Goal: Task Accomplishment & Management: Manage account settings

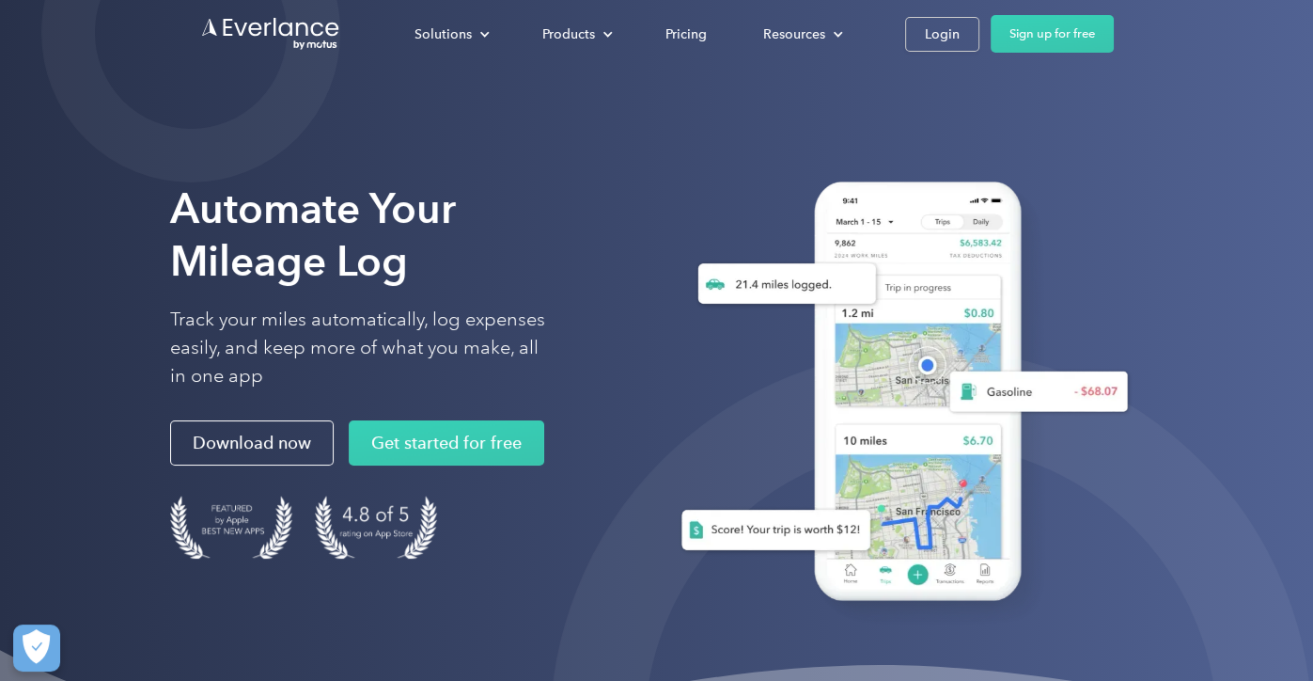
click at [940, 51] on div "Solutions For companies Easy vehicle reimbursements For self-employed Maximize …" at bounding box center [750, 34] width 728 height 38
click at [932, 30] on div "Login" at bounding box center [942, 34] width 35 height 23
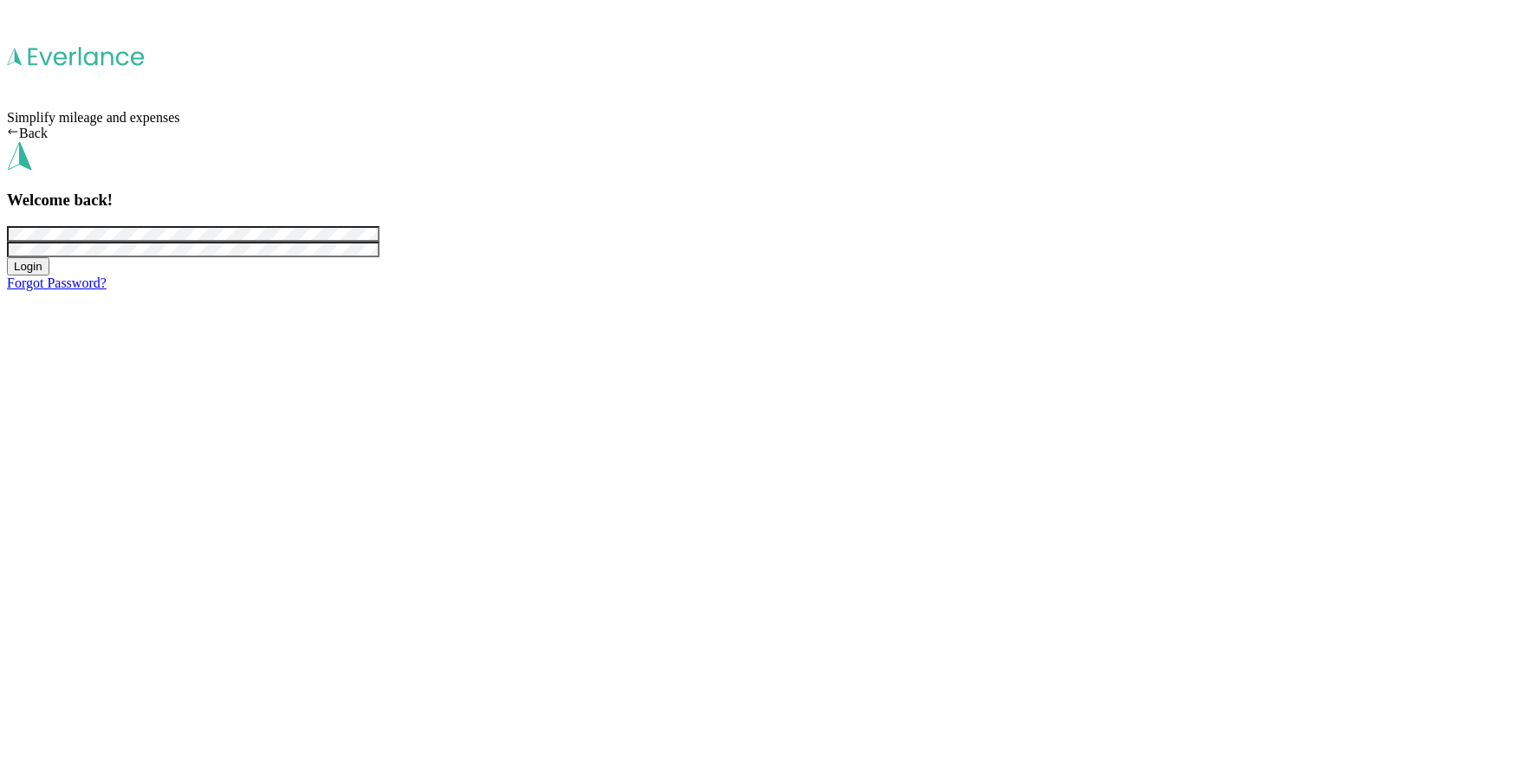
click at [50, 275] on button "Login" at bounding box center [29, 266] width 42 height 18
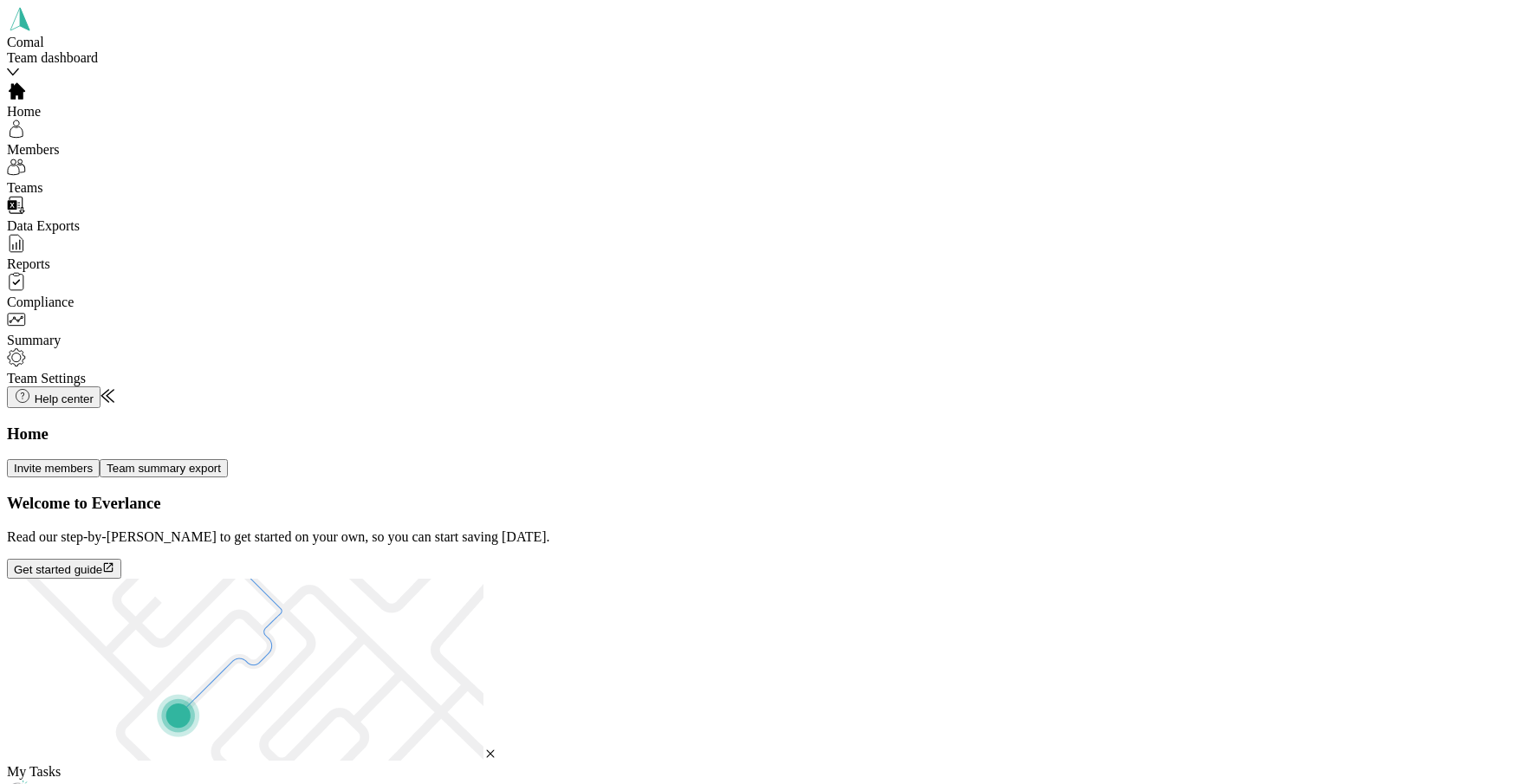
click at [59, 148] on span "Members" at bounding box center [33, 149] width 52 height 15
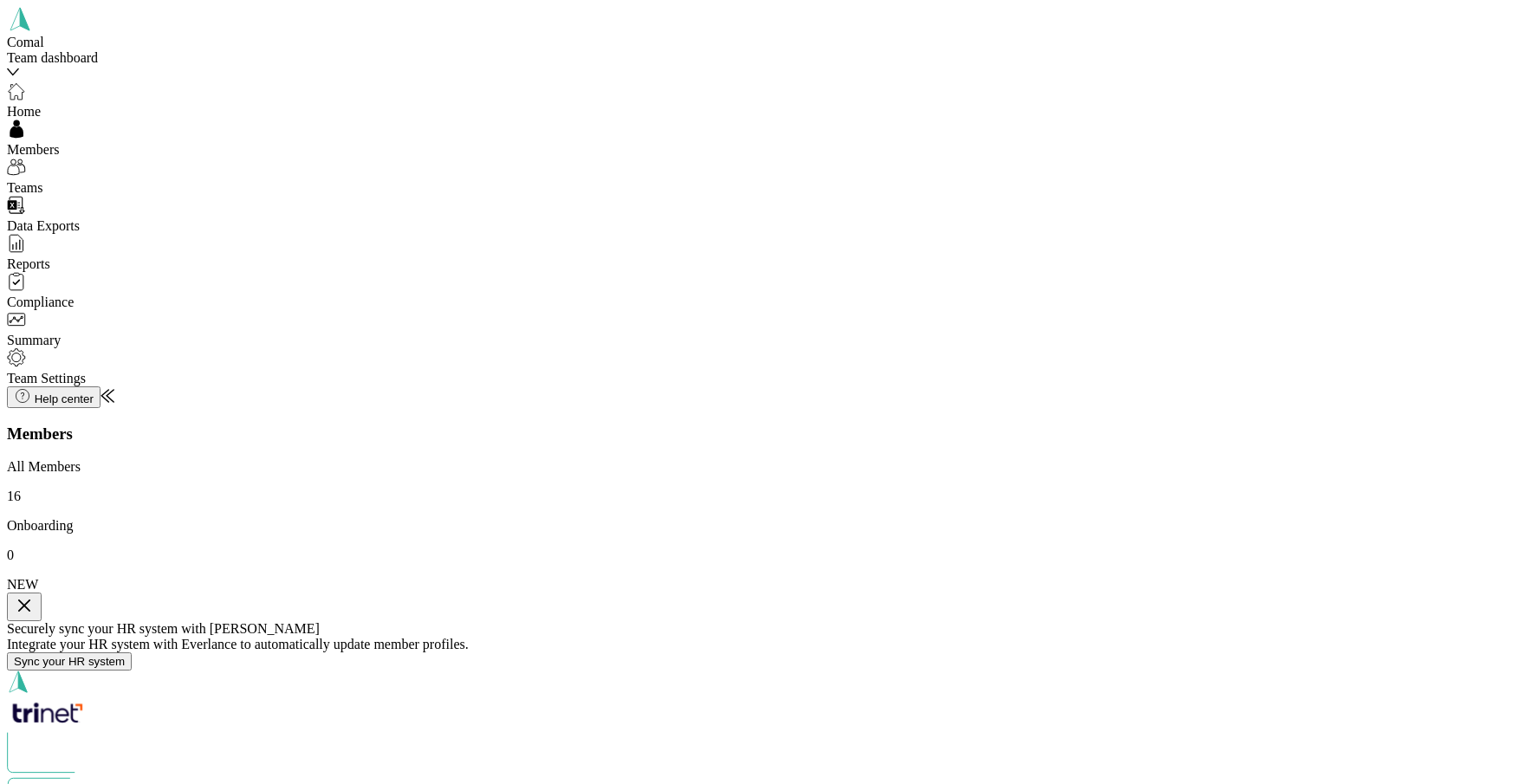
scroll to position [691, 0]
drag, startPoint x: 723, startPoint y: 324, endPoint x: 702, endPoint y: 471, distance: 148.5
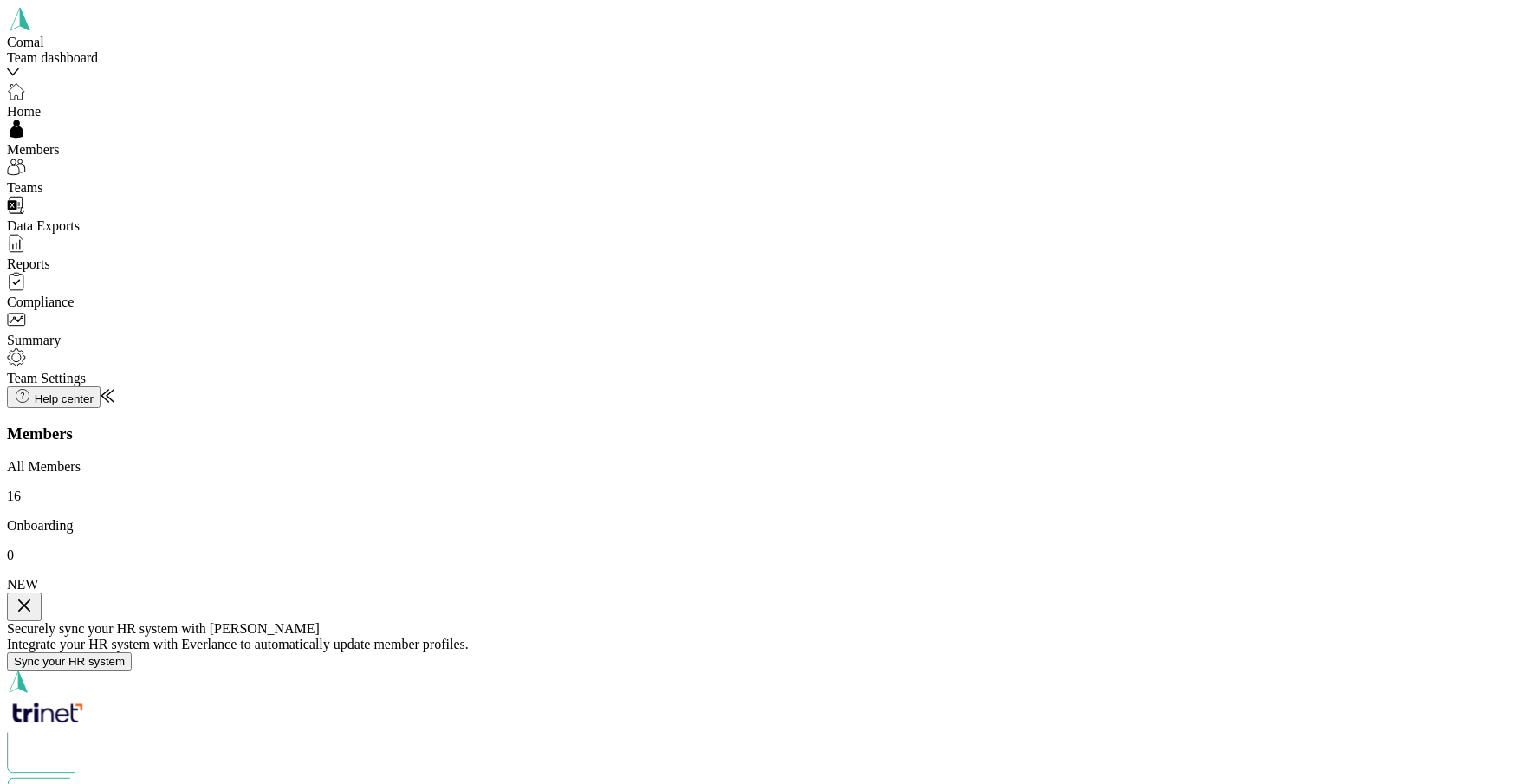
drag, startPoint x: 1020, startPoint y: 263, endPoint x: 937, endPoint y: 362, distance: 129.2
drag, startPoint x: 742, startPoint y: 295, endPoint x: 911, endPoint y: 379, distance: 188.7
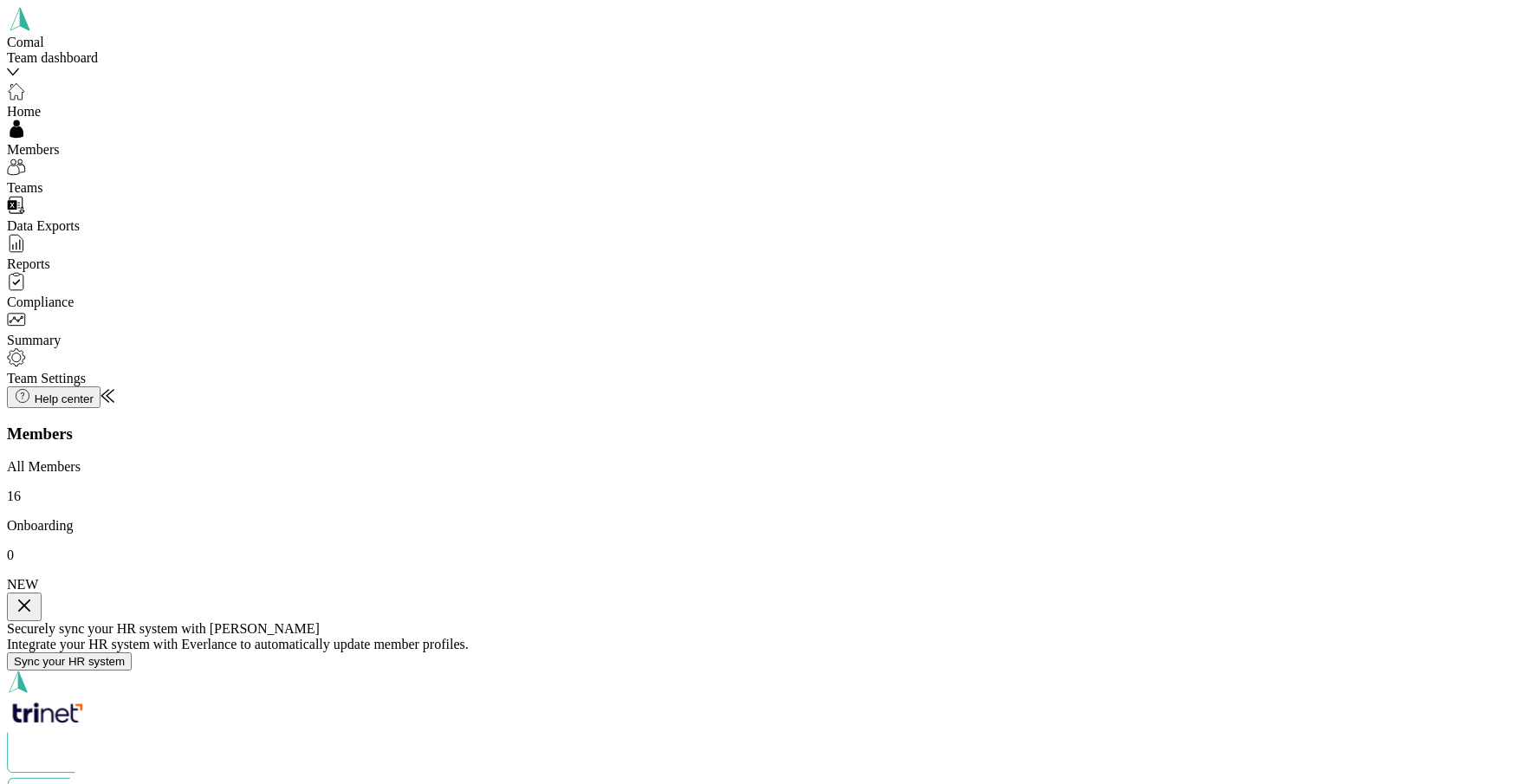
drag, startPoint x: 647, startPoint y: 270, endPoint x: 653, endPoint y: 389, distance: 119.2
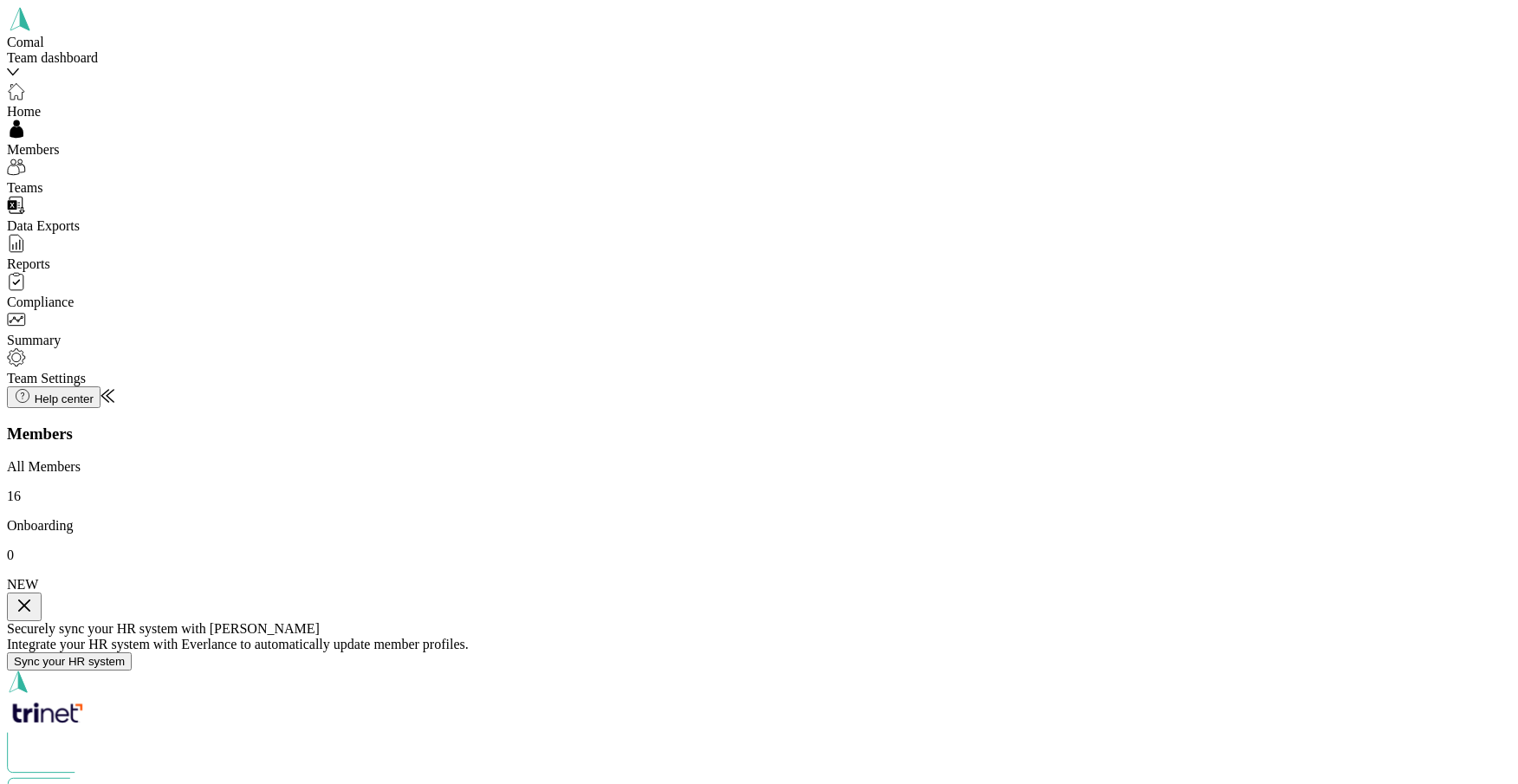
drag, startPoint x: 297, startPoint y: 492, endPoint x: 621, endPoint y: 521, distance: 325.3
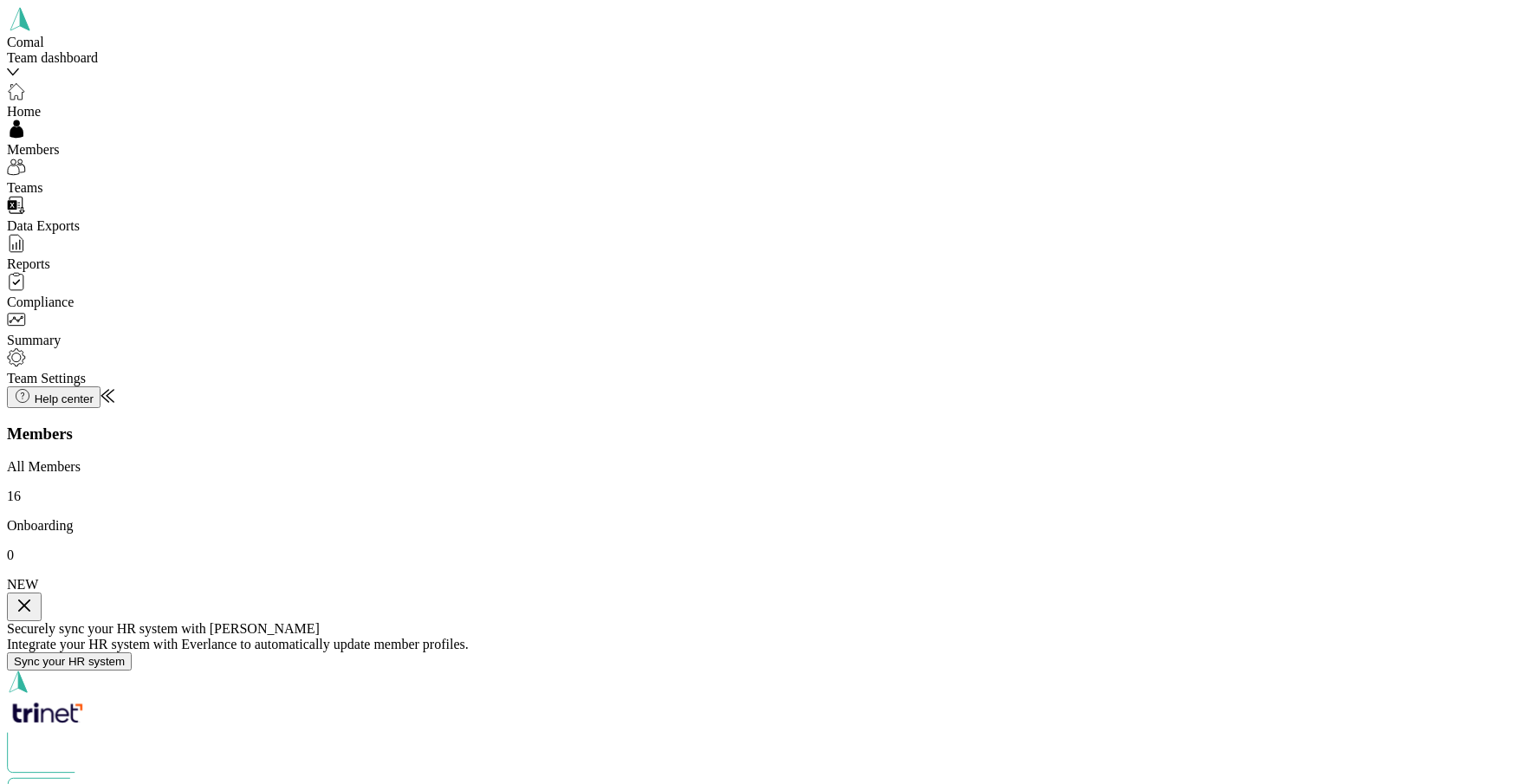
drag, startPoint x: 615, startPoint y: 308, endPoint x: 828, endPoint y: 318, distance: 213.2
